Goal: Information Seeking & Learning: Learn about a topic

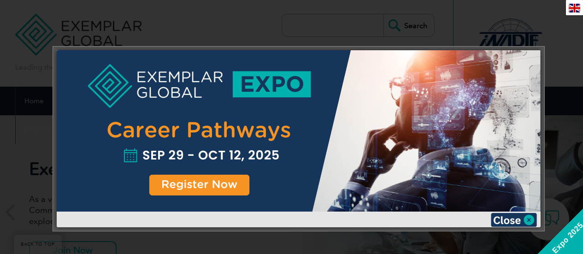
scroll to position [338, 0]
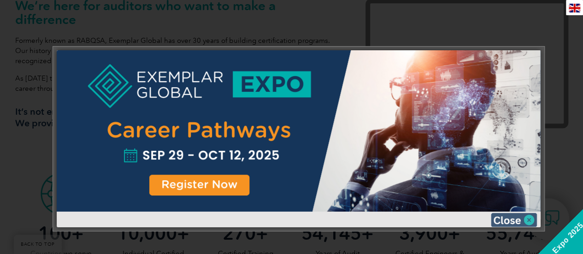
click at [530, 218] on img at bounding box center [514, 220] width 46 height 14
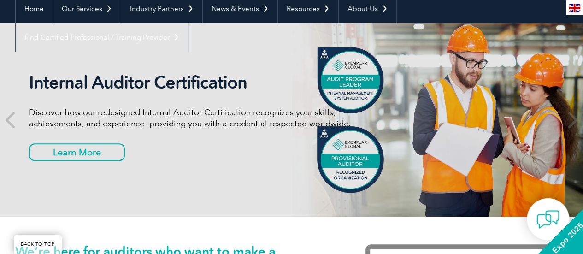
scroll to position [0, 0]
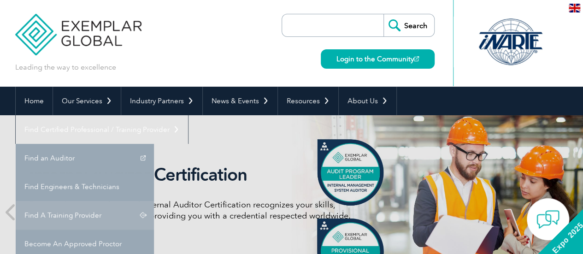
click at [154, 201] on link "Find A Training Provider" at bounding box center [85, 215] width 138 height 29
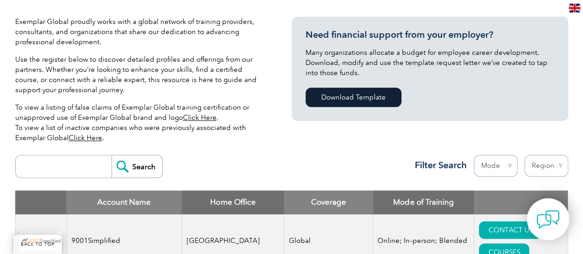
scroll to position [307, 0]
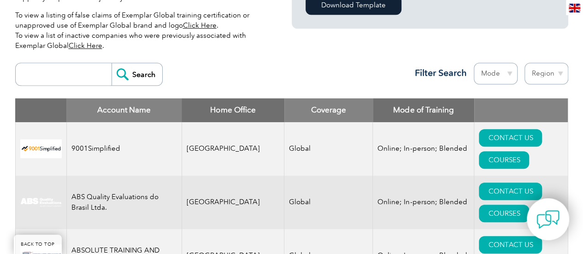
click at [51, 72] on input "search" at bounding box center [65, 74] width 91 height 22
type input "isaaa"
click at [134, 71] on input "Search" at bounding box center [137, 74] width 51 height 22
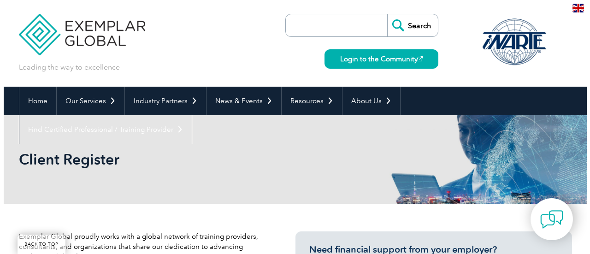
scroll to position [277, 0]
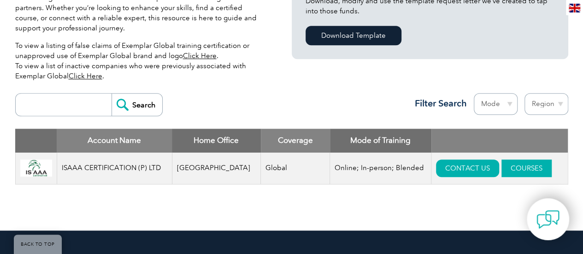
click at [506, 164] on link "COURSES" at bounding box center [526, 168] width 50 height 18
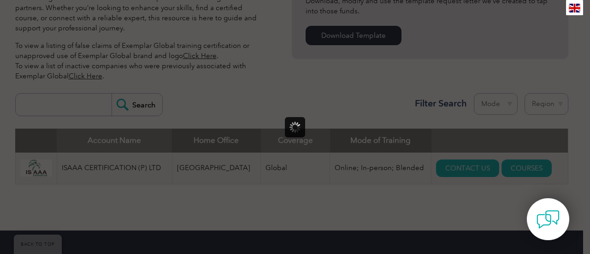
scroll to position [0, 0]
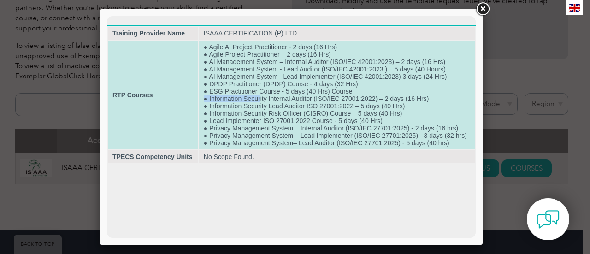
drag, startPoint x: 204, startPoint y: 99, endPoint x: 260, endPoint y: 102, distance: 56.7
click at [260, 102] on td "● Agile AI Project Practitioner - 2 days (16 Hrs) ● Agile Project Practitioner …" at bounding box center [337, 95] width 276 height 109
click at [275, 111] on td "● Agile AI Project Practitioner - 2 days (16 Hrs) ● Agile Project Practitioner …" at bounding box center [337, 95] width 276 height 109
drag, startPoint x: 205, startPoint y: 122, endPoint x: 398, endPoint y: 118, distance: 193.1
click at [398, 118] on td "● Agile AI Project Practitioner - 2 days (16 Hrs) ● Agile Project Practitioner …" at bounding box center [337, 95] width 276 height 109
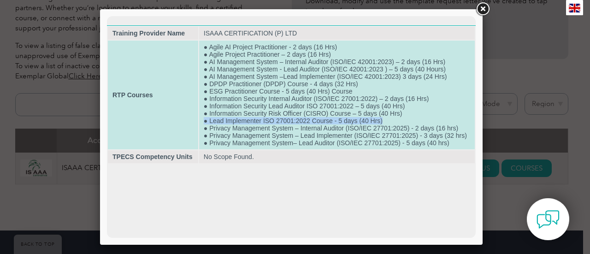
copy td "● Lead Implementer ISO 27001:2022 Course - 5 days (40 Hrs)"
